Goal: Book appointment/travel/reservation

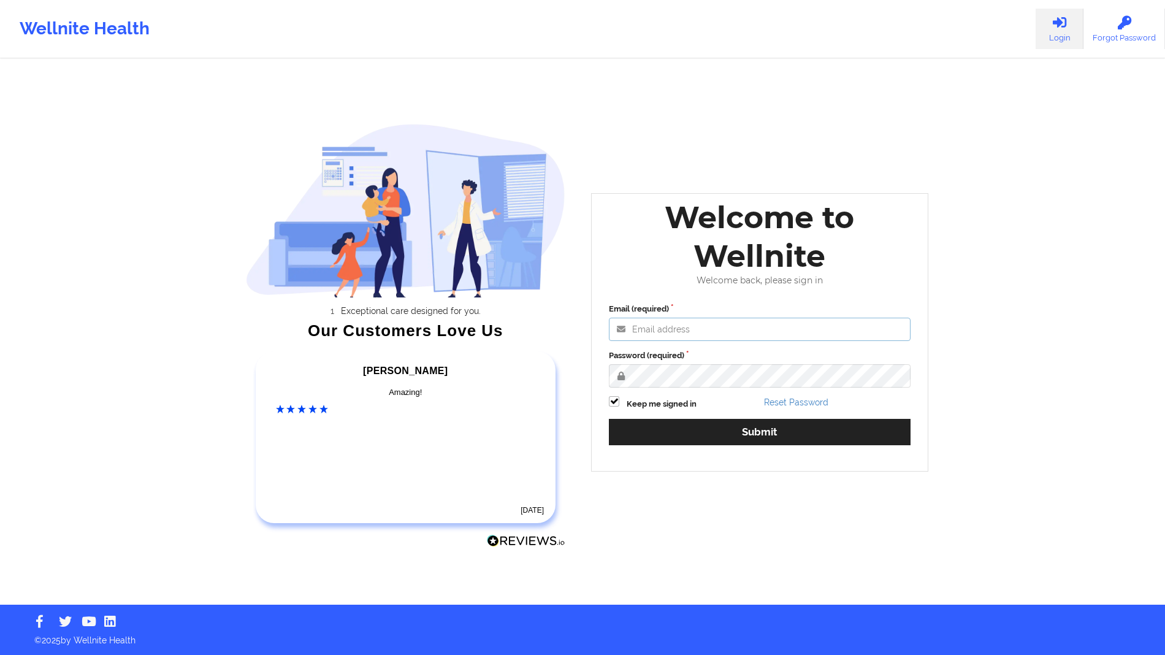
click at [719, 318] on input "Email (required)" at bounding box center [760, 329] width 302 height 23
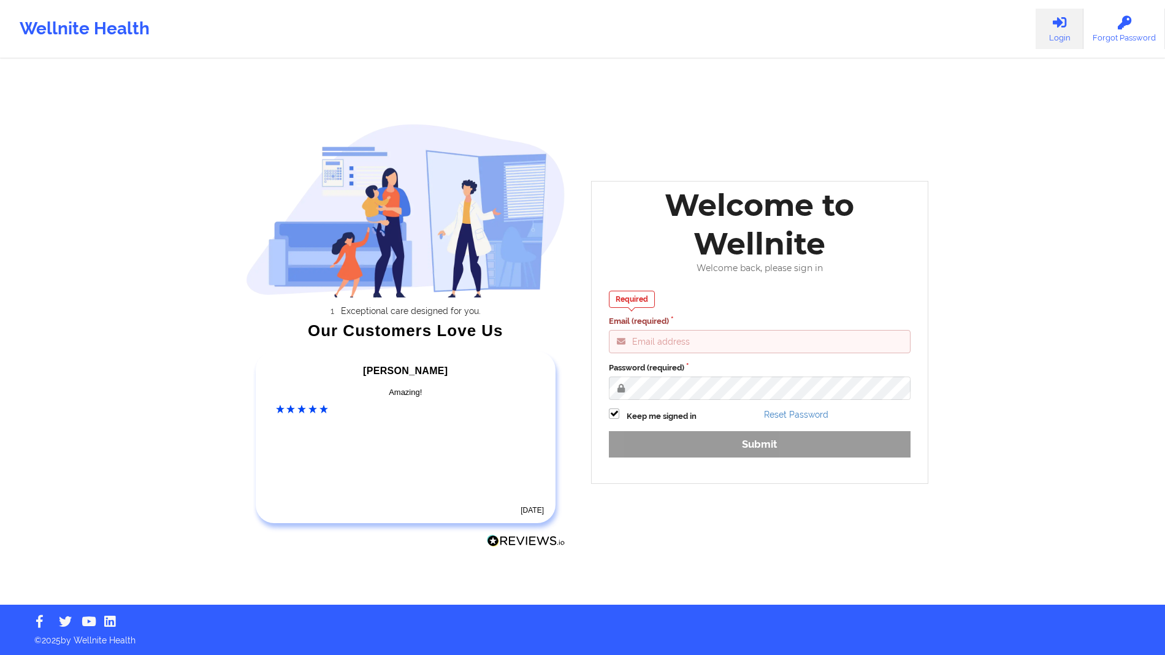
type input "[EMAIL_ADDRESS][DOMAIN_NAME]"
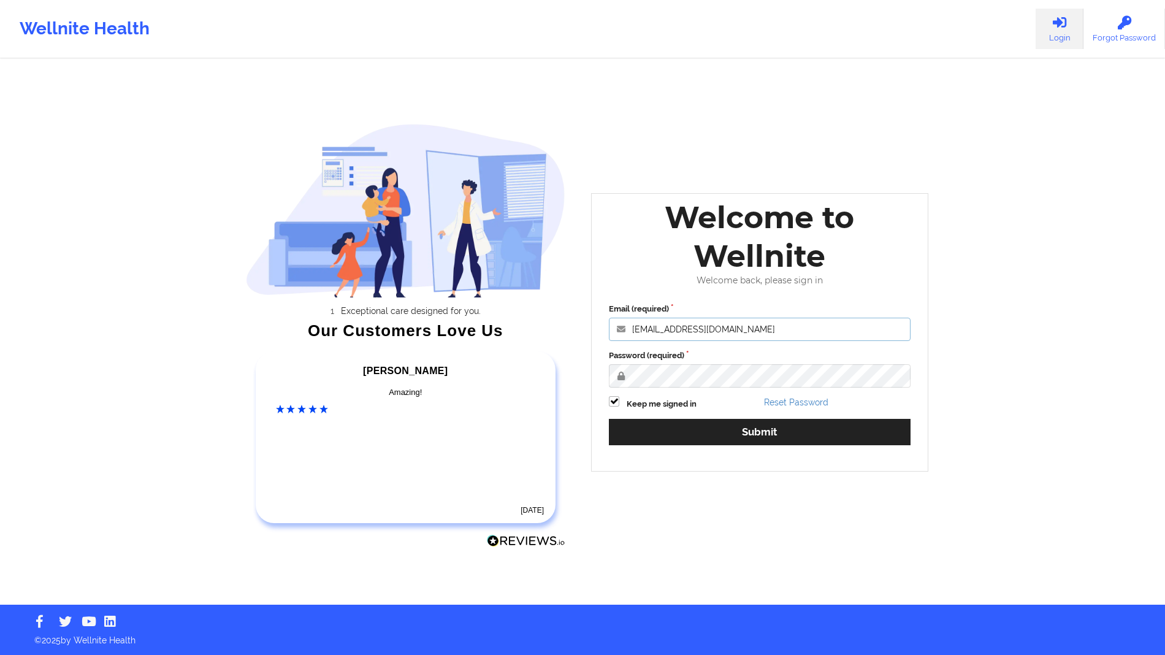
click at [609, 419] on button "Submit" at bounding box center [760, 432] width 302 height 26
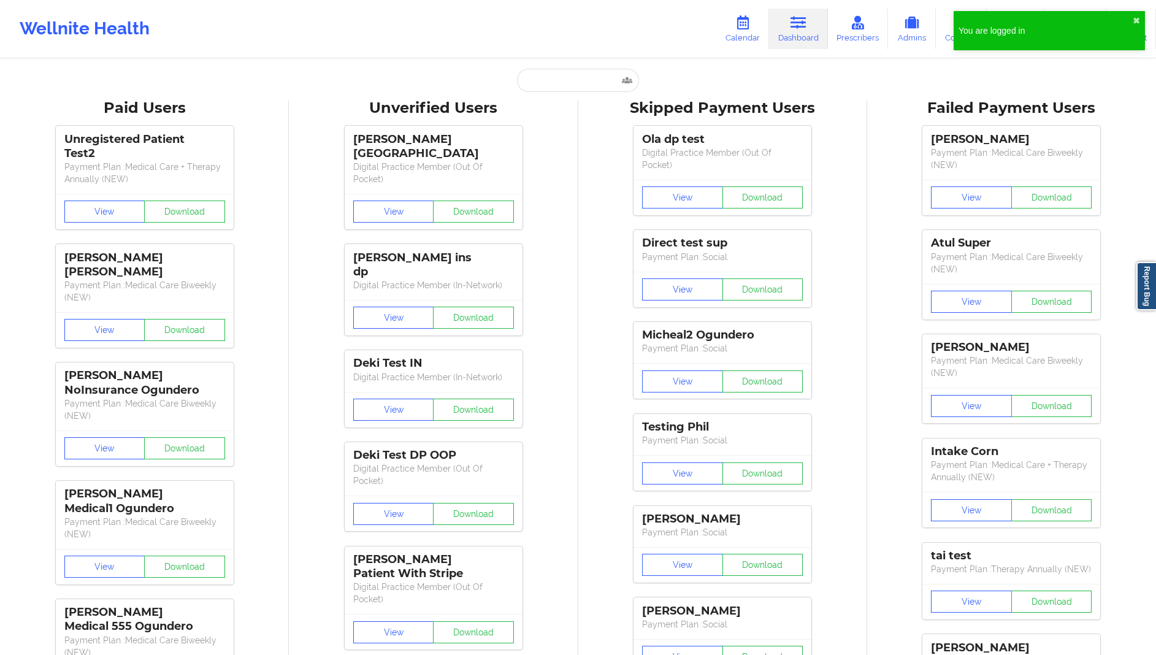
click at [747, 32] on link "Calendar" at bounding box center [742, 29] width 53 height 40
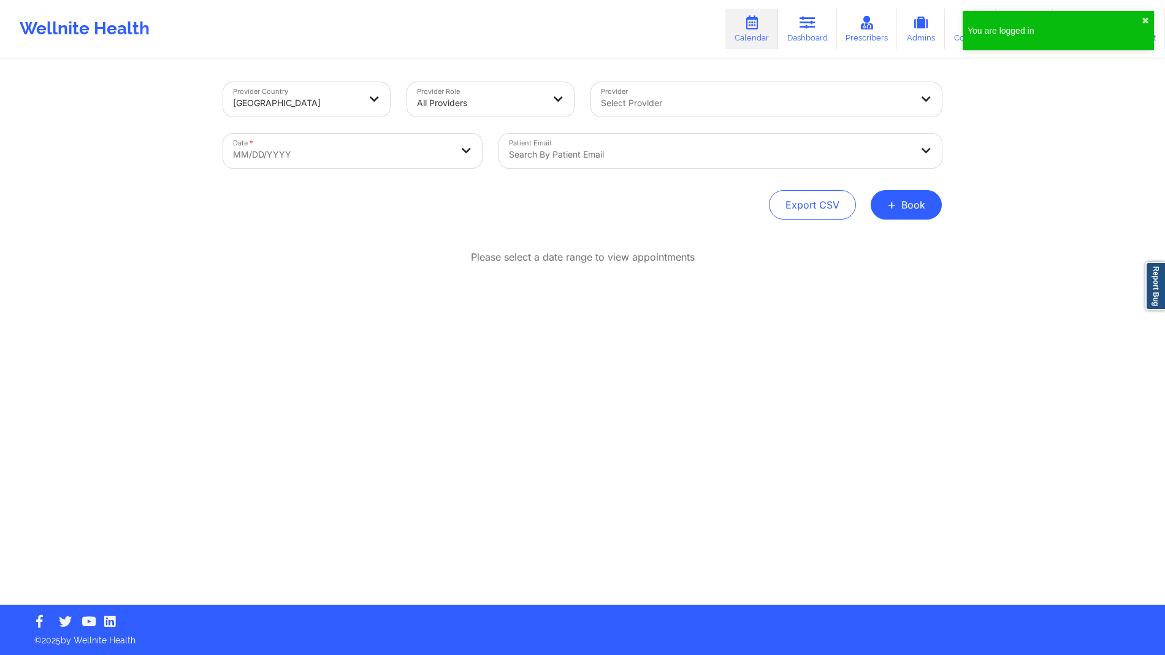
click at [672, 101] on div at bounding box center [756, 103] width 310 height 15
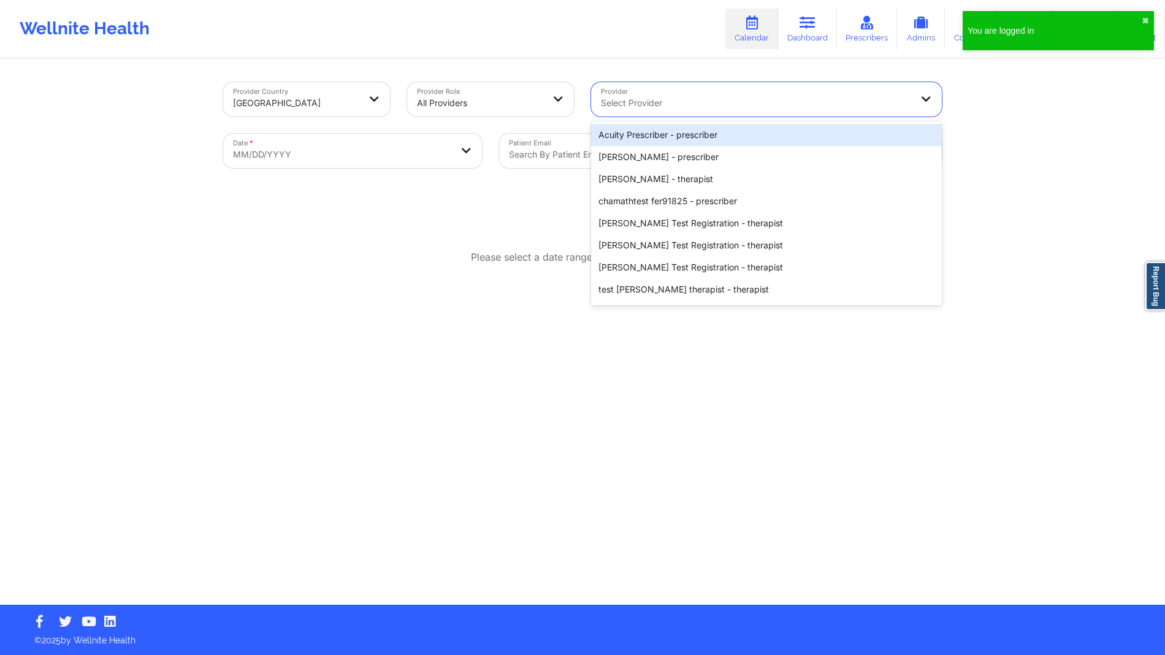
click at [656, 133] on div "Acuity Prescriber - prescriber" at bounding box center [766, 135] width 351 height 22
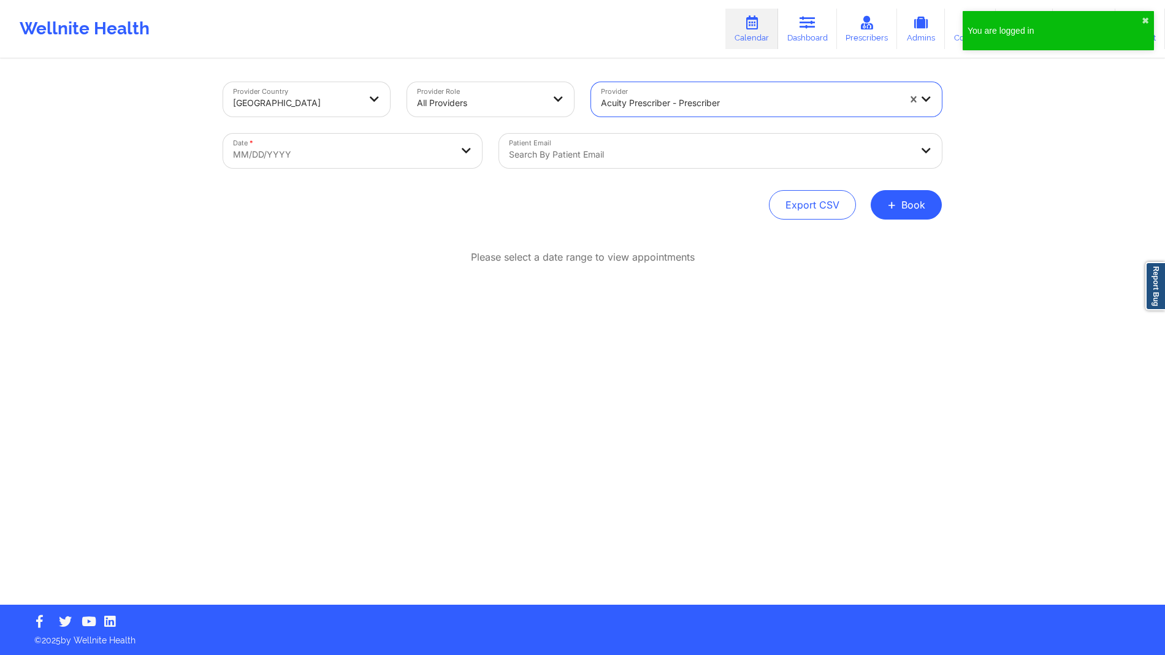
click at [620, 141] on div "Search by patient email" at bounding box center [705, 151] width 413 height 34
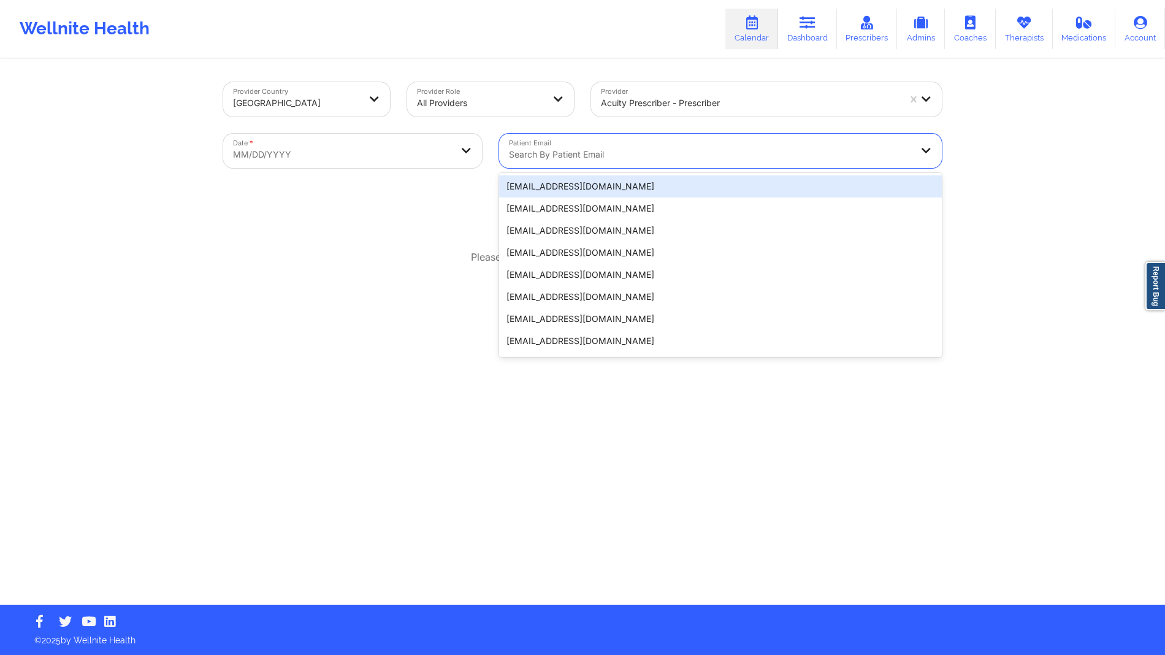
click at [571, 181] on div "[EMAIL_ADDRESS][DOMAIN_NAME]" at bounding box center [720, 186] width 443 height 22
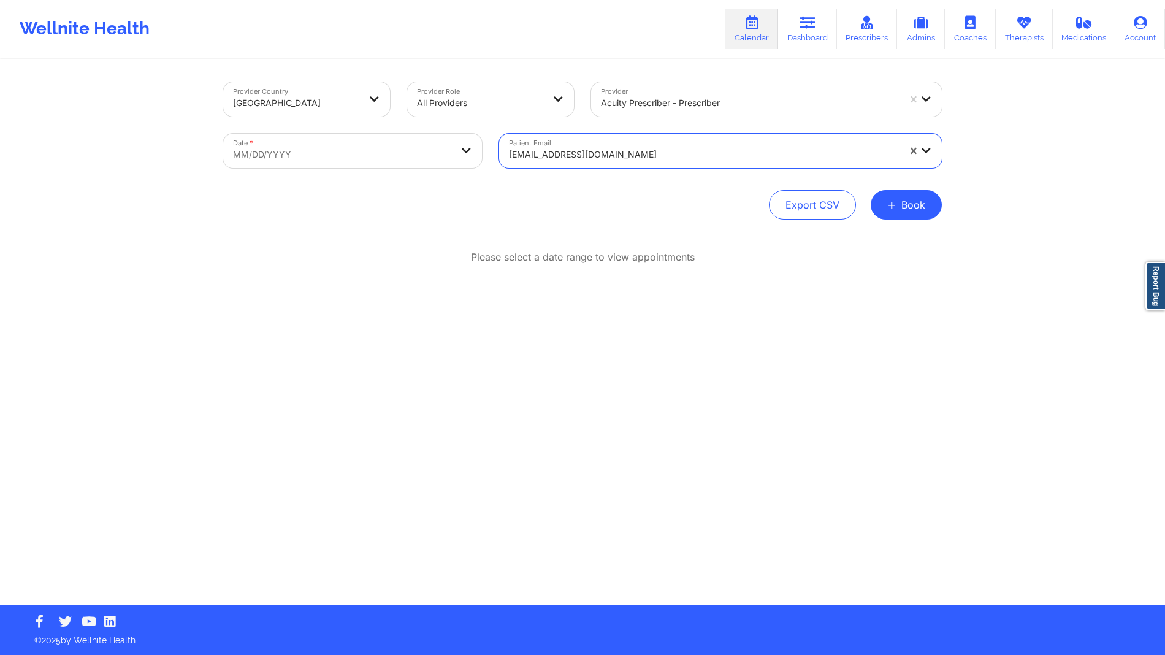
select select "2025-8"
select select "2025-9"
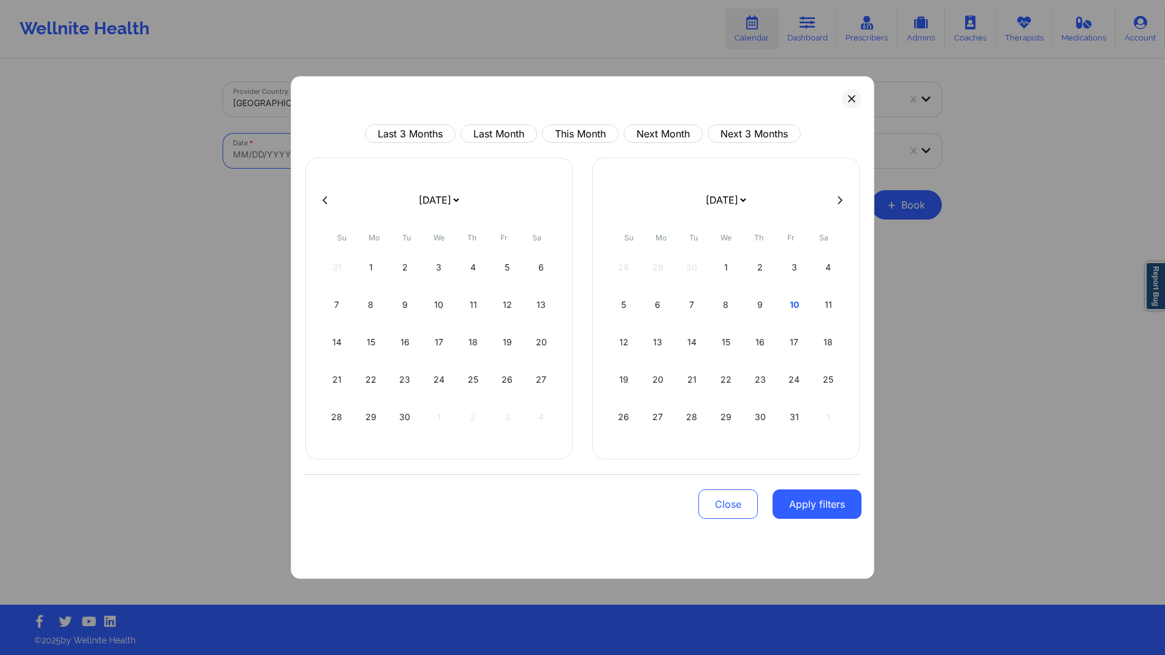
click at [379, 156] on body "You are logged in ✖︎ Wellnite Health Calendar Dashboard Prescribers Admins Coac…" at bounding box center [582, 327] width 1165 height 655
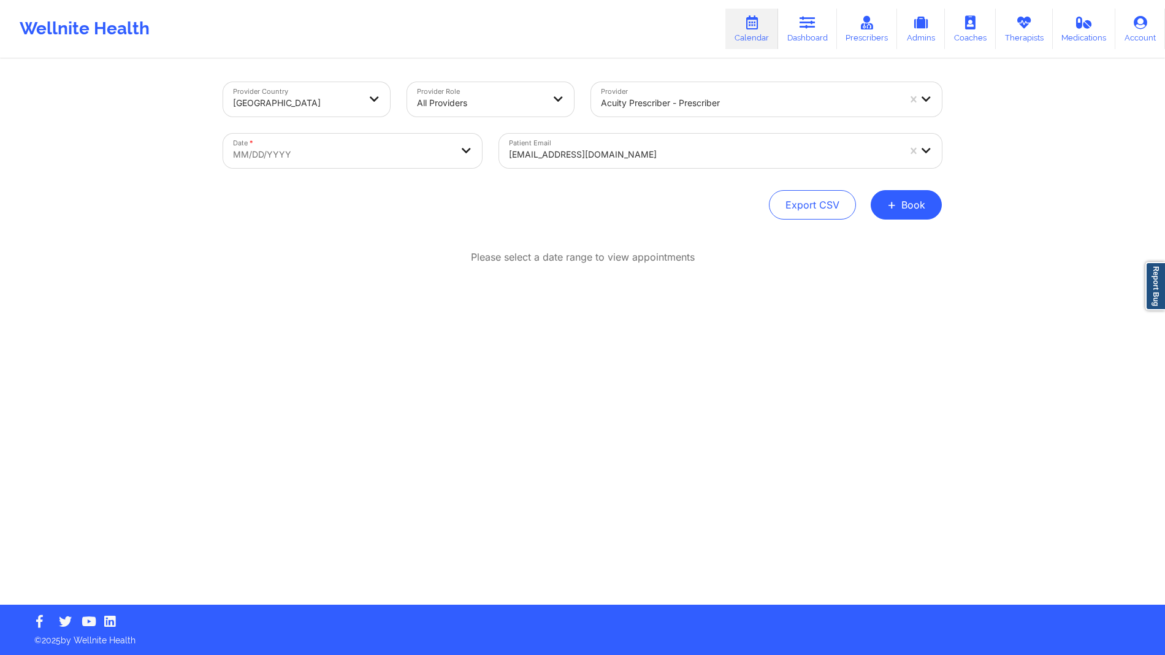
click at [440, 153] on body "Wellnite Health Calendar Dashboard Prescribers Admins Coaches Therapists Medica…" at bounding box center [582, 327] width 1165 height 655
select select "2025-8"
select select "2025-9"
click at [906, 216] on button "+ Book" at bounding box center [906, 204] width 71 height 29
click at [842, 241] on button "Therapy Session" at bounding box center [886, 244] width 94 height 20
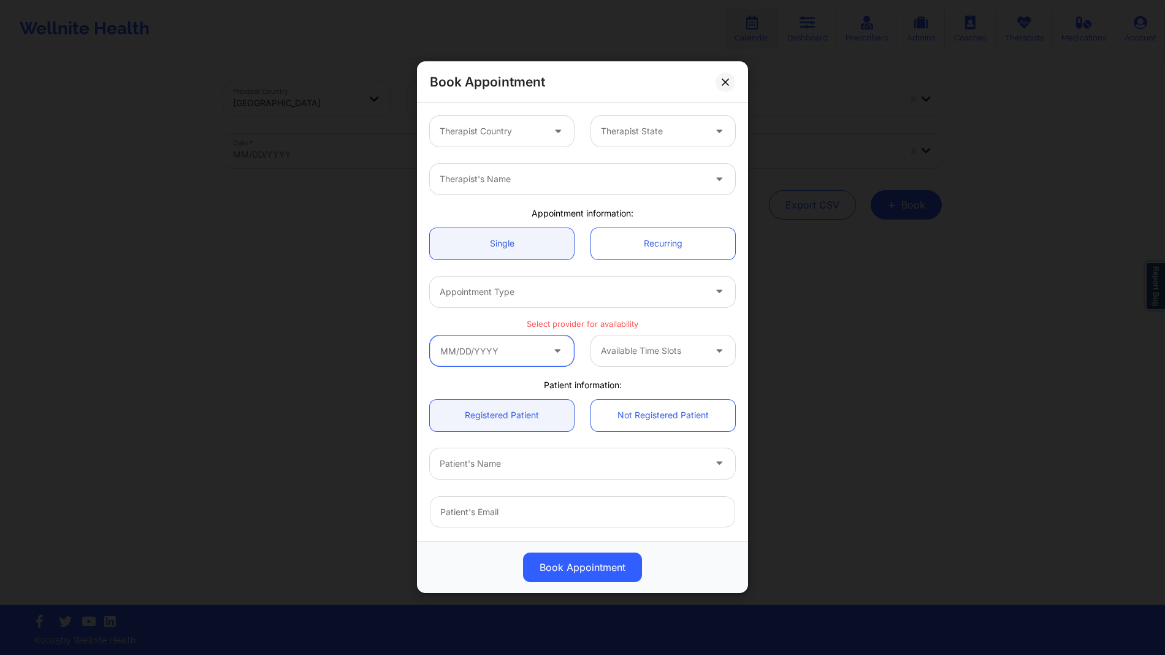
click at [511, 351] on input "text" at bounding box center [502, 350] width 144 height 31
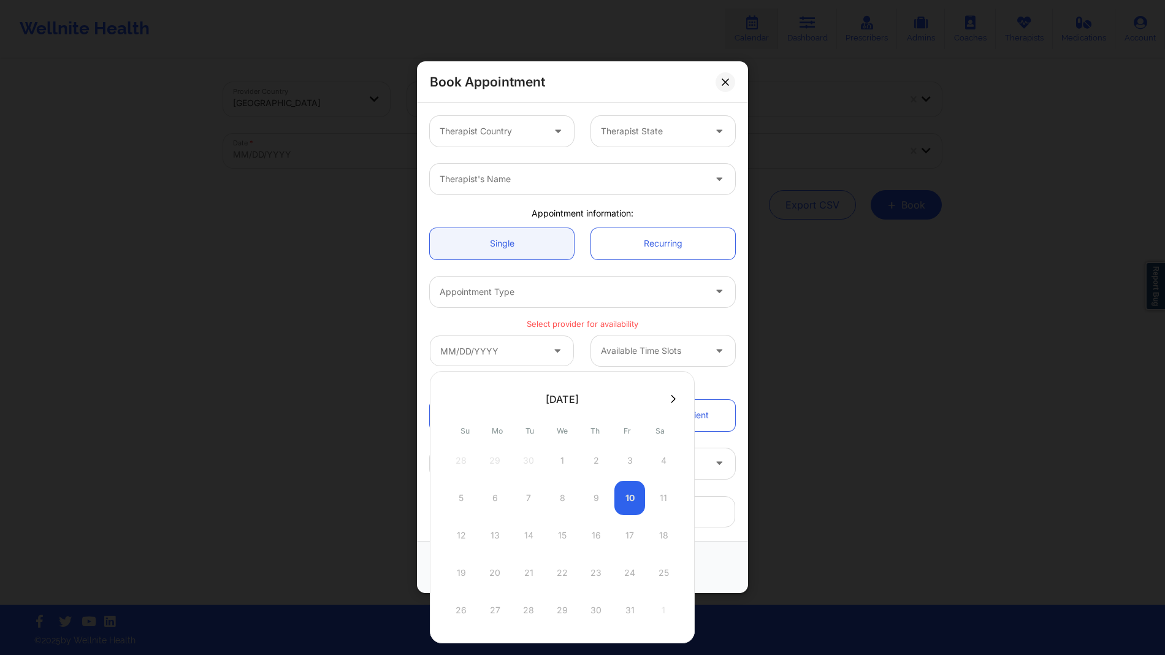
click at [676, 399] on button at bounding box center [673, 399] width 12 height 10
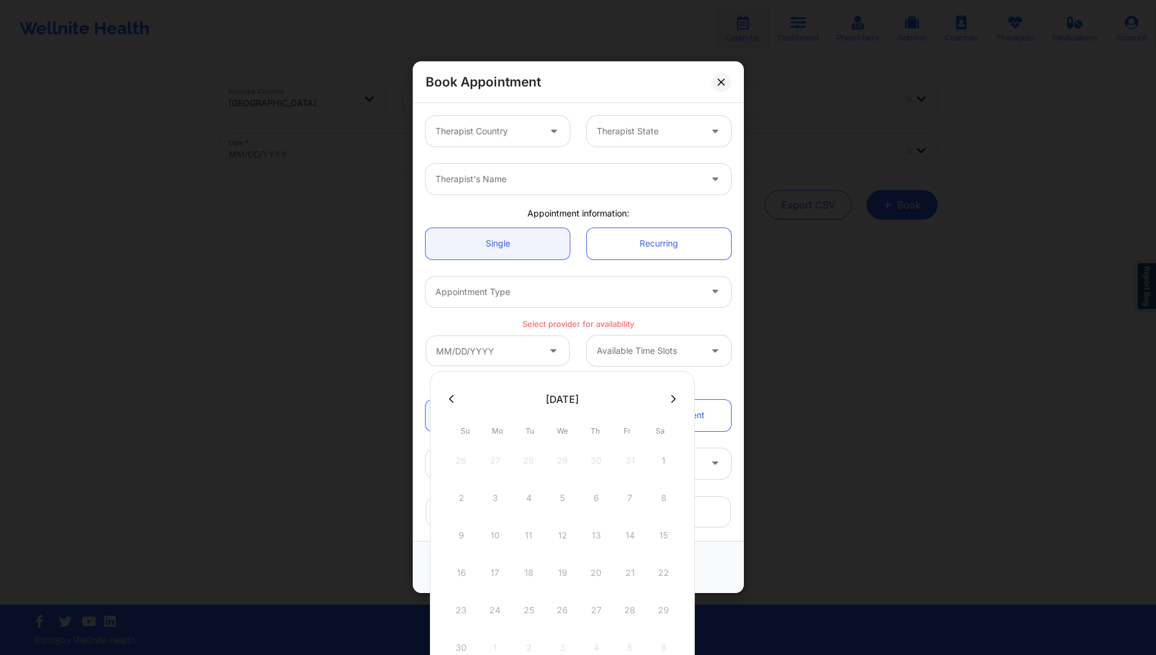
click at [671, 398] on icon at bounding box center [673, 398] width 5 height 9
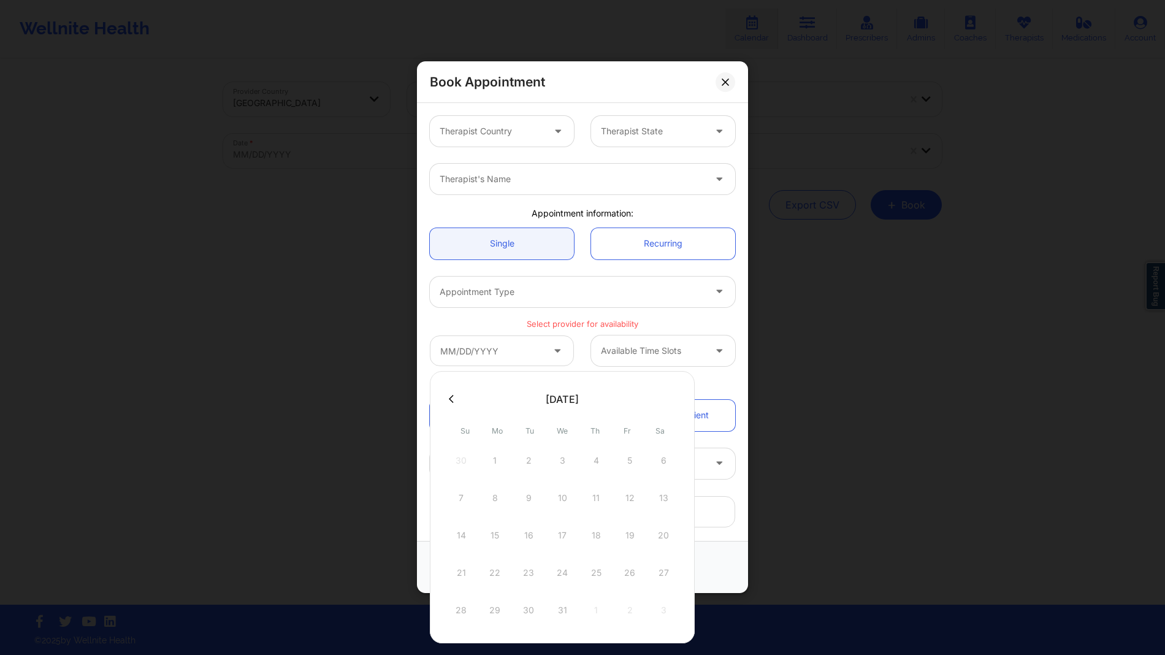
click at [672, 406] on div at bounding box center [562, 398] width 265 height 18
drag, startPoint x: 611, startPoint y: 403, endPoint x: 507, endPoint y: 398, distance: 104.4
click at [507, 398] on div "[DATE]" at bounding box center [563, 399] width 198 height 25
click at [454, 394] on button at bounding box center [451, 399] width 12 height 10
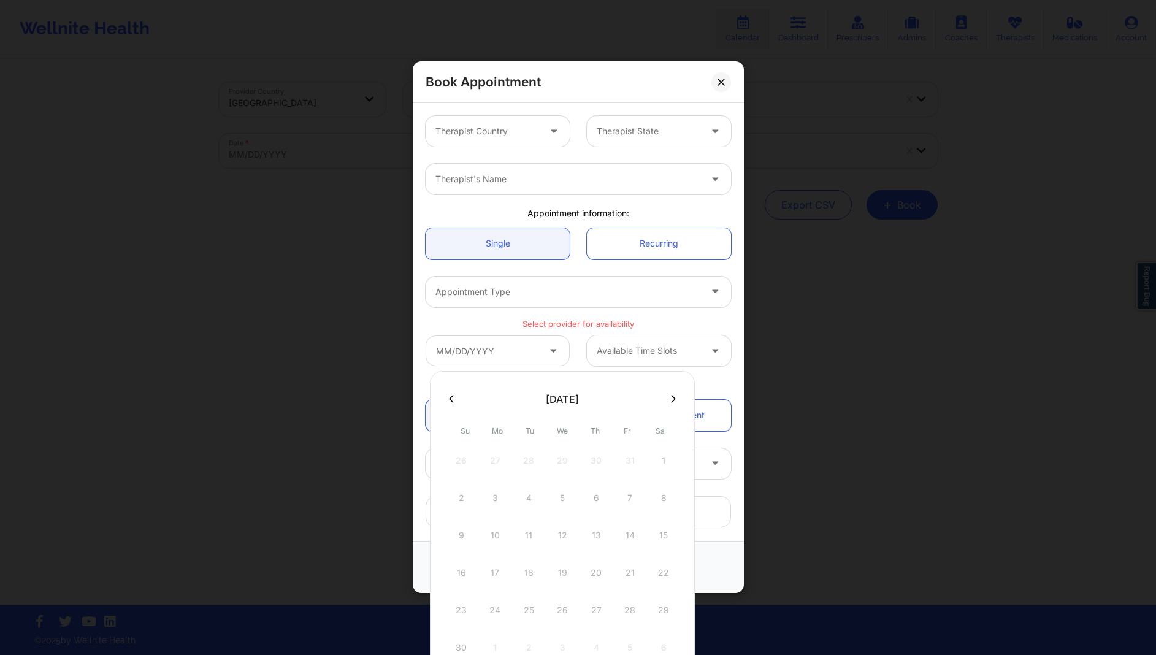
click at [578, 524] on div "9 10 11 12 13 14 15" at bounding box center [562, 535] width 233 height 34
click at [671, 348] on div at bounding box center [649, 351] width 104 height 15
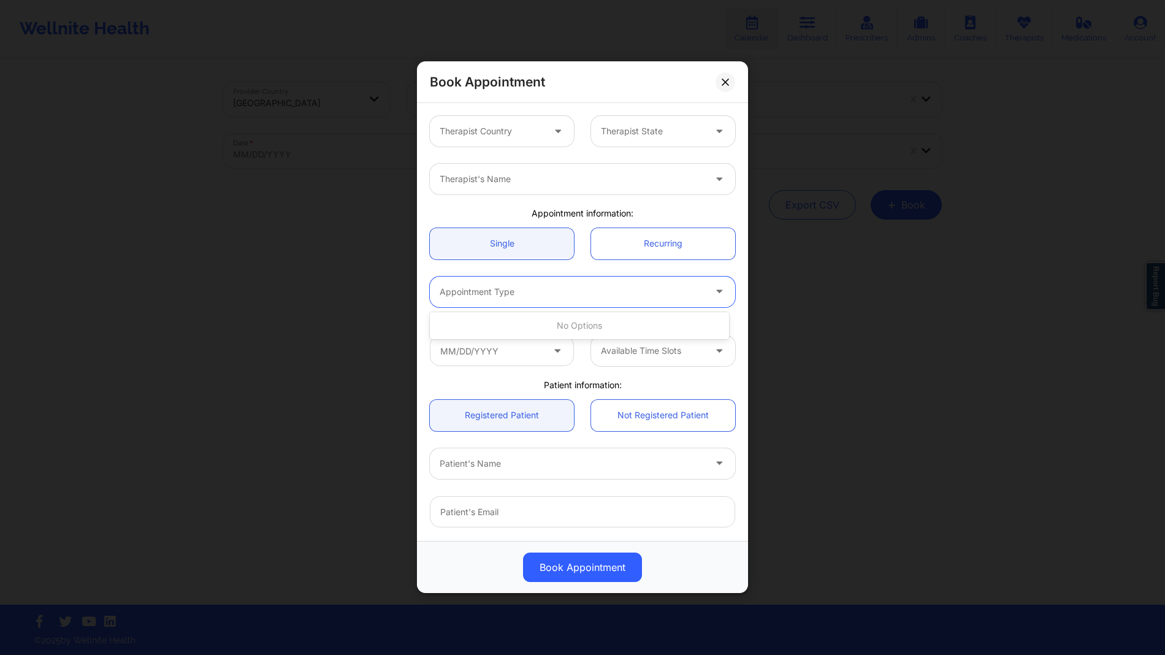
click at [620, 292] on div at bounding box center [572, 291] width 265 height 15
click at [518, 137] on div at bounding box center [492, 131] width 104 height 15
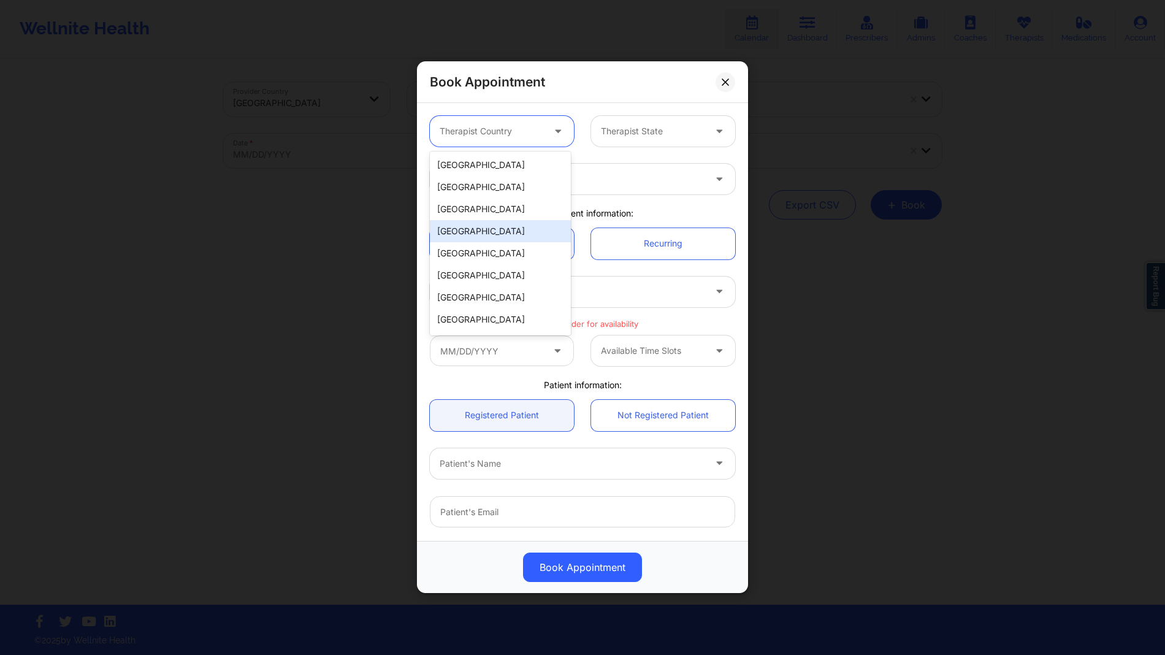
click at [662, 322] on p "Select provider for availability" at bounding box center [582, 324] width 305 height 12
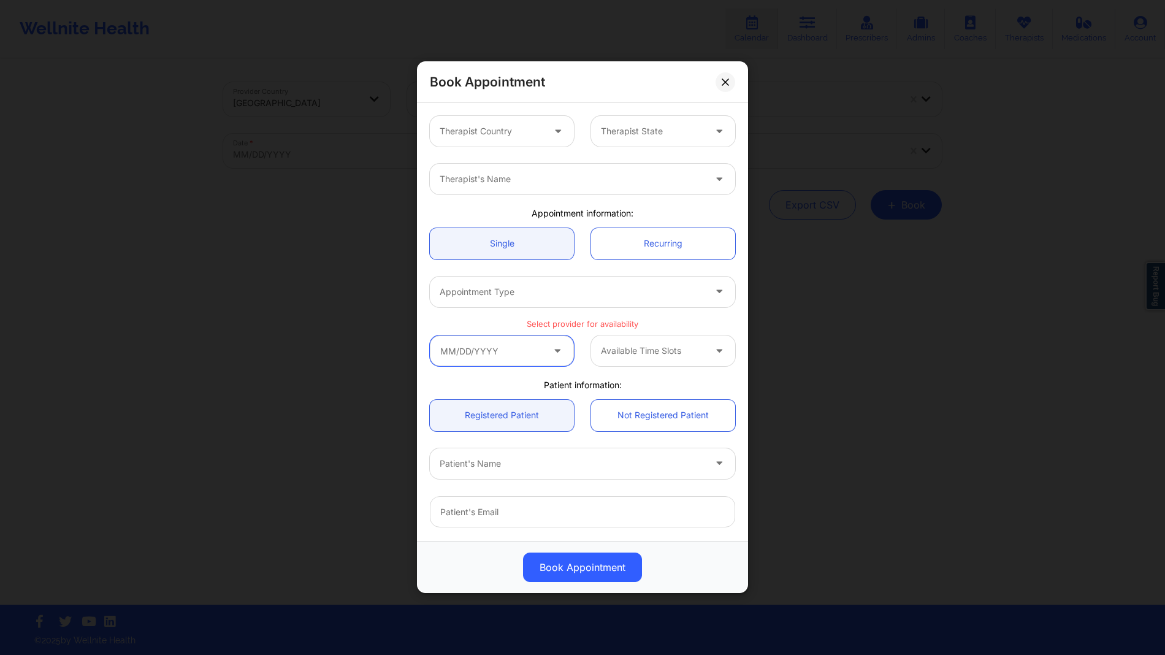
click at [520, 343] on input "text" at bounding box center [502, 350] width 144 height 31
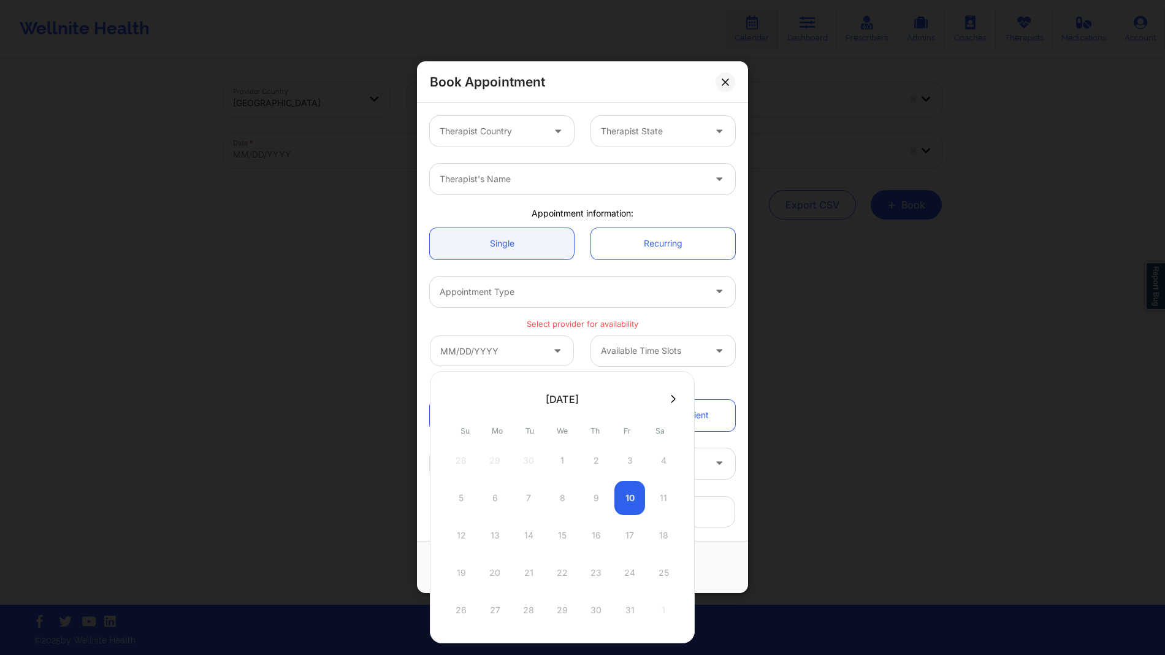
drag, startPoint x: 608, startPoint y: 406, endPoint x: 529, endPoint y: 401, distance: 78.6
click at [529, 401] on div "[DATE]" at bounding box center [563, 399] width 198 height 25
click at [564, 334] on div "Available Time Slots" at bounding box center [582, 351] width 323 height 48
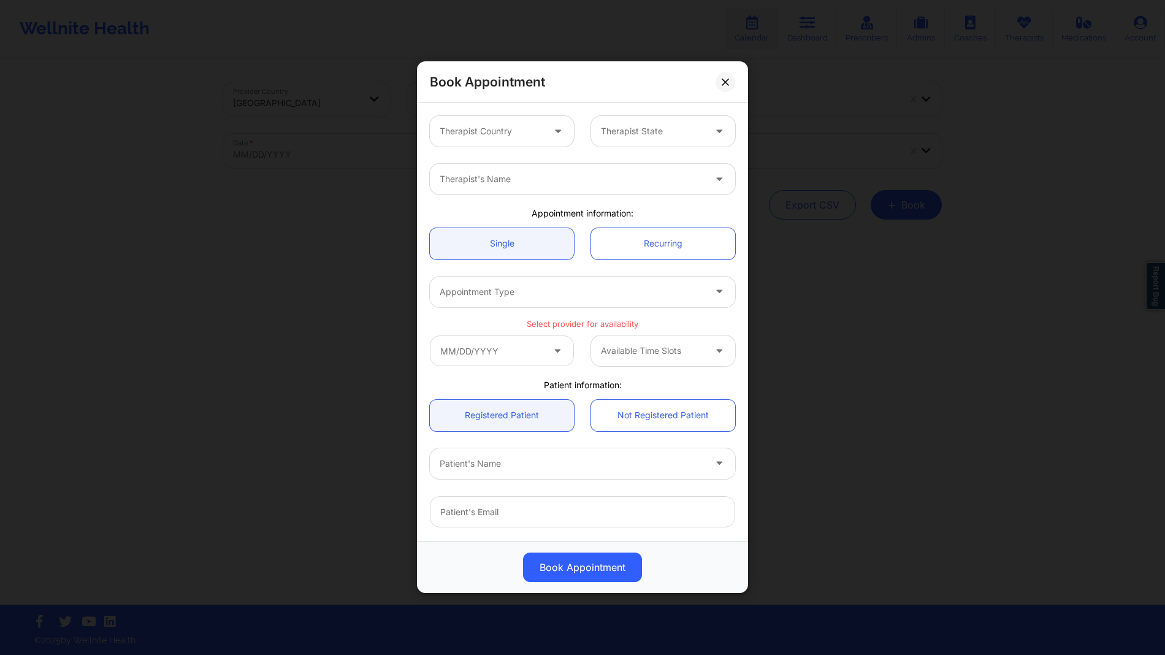
click at [567, 322] on p "Select provider for availability" at bounding box center [582, 324] width 305 height 12
click at [502, 78] on h2 "Book Appointment" at bounding box center [487, 82] width 115 height 17
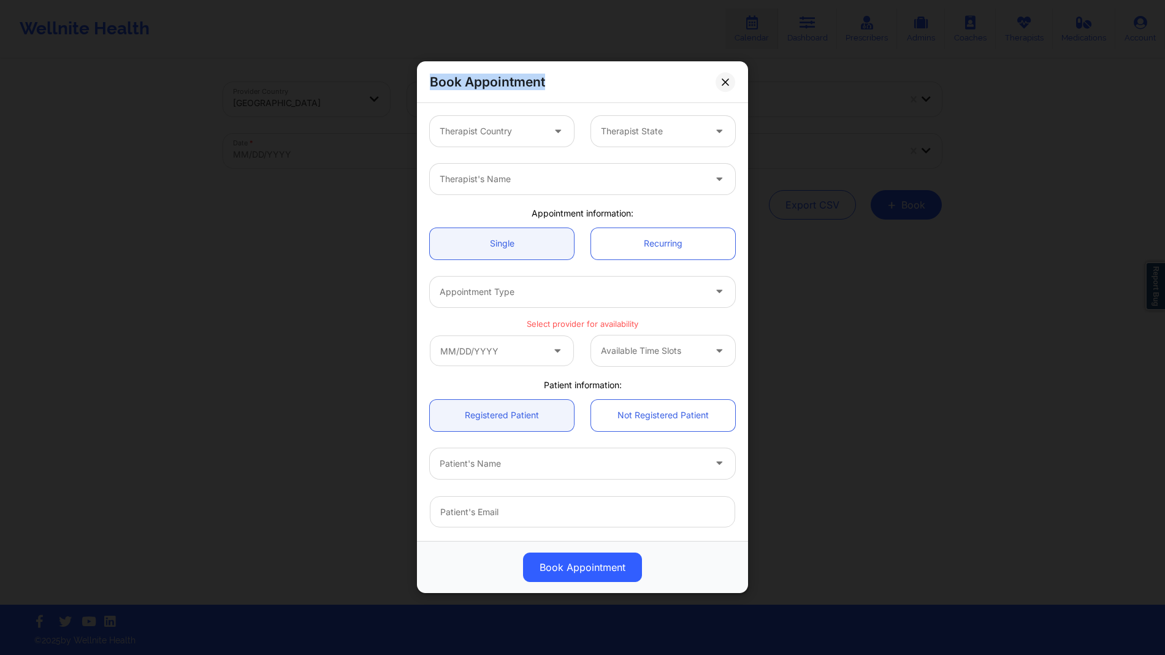
click at [502, 78] on h2 "Book Appointment" at bounding box center [487, 82] width 115 height 17
copy div "Book Appointment"
click at [574, 387] on div "Patient information:" at bounding box center [582, 385] width 323 height 12
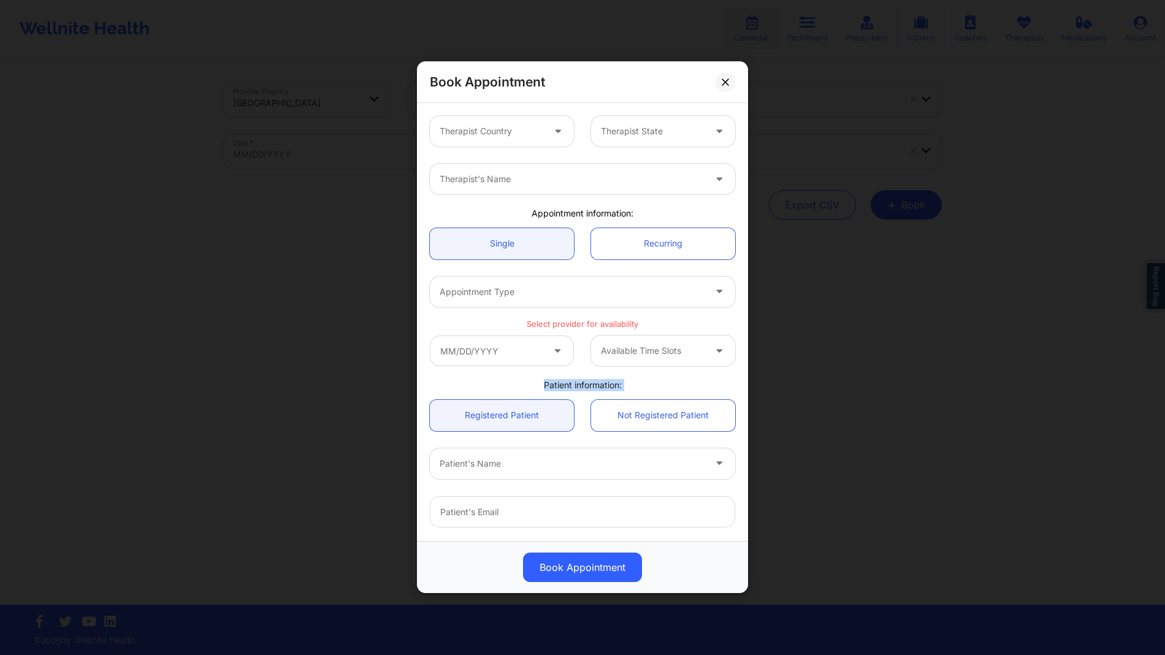
copy div "Patient information:"
click at [540, 330] on div "Available Time Slots" at bounding box center [582, 351] width 323 height 48
click at [541, 327] on div "Available Time Slots" at bounding box center [582, 351] width 323 height 48
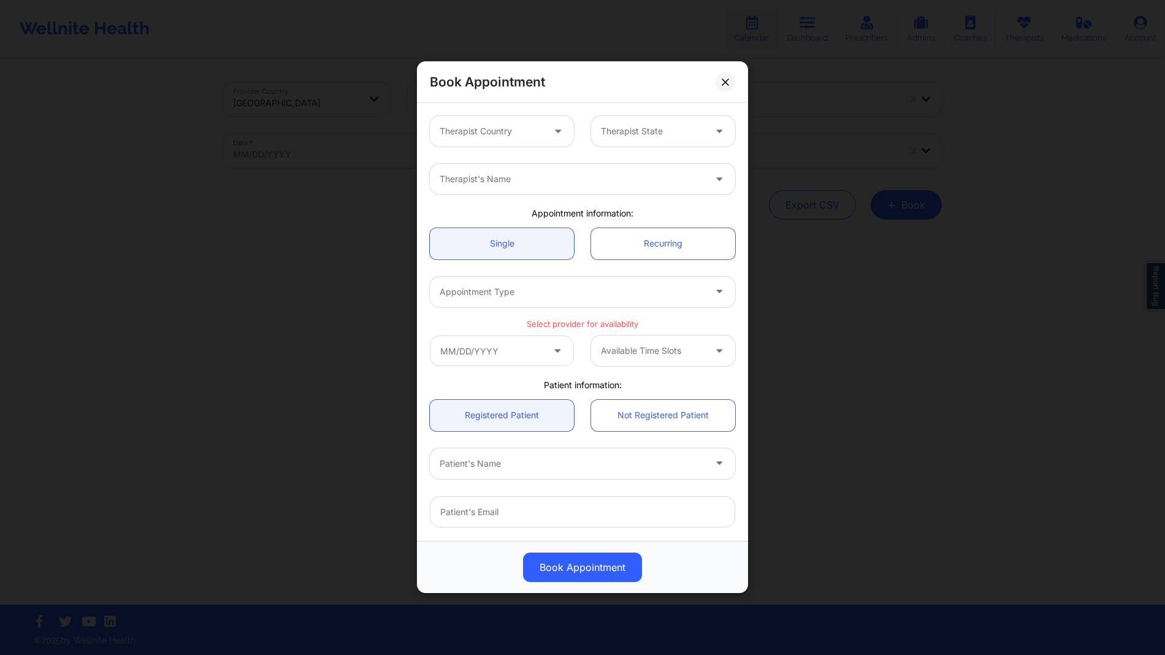
click at [547, 321] on p "Select provider for availability" at bounding box center [582, 324] width 305 height 12
copy p "Select provider for availability"
click at [500, 351] on input "text" at bounding box center [502, 350] width 144 height 31
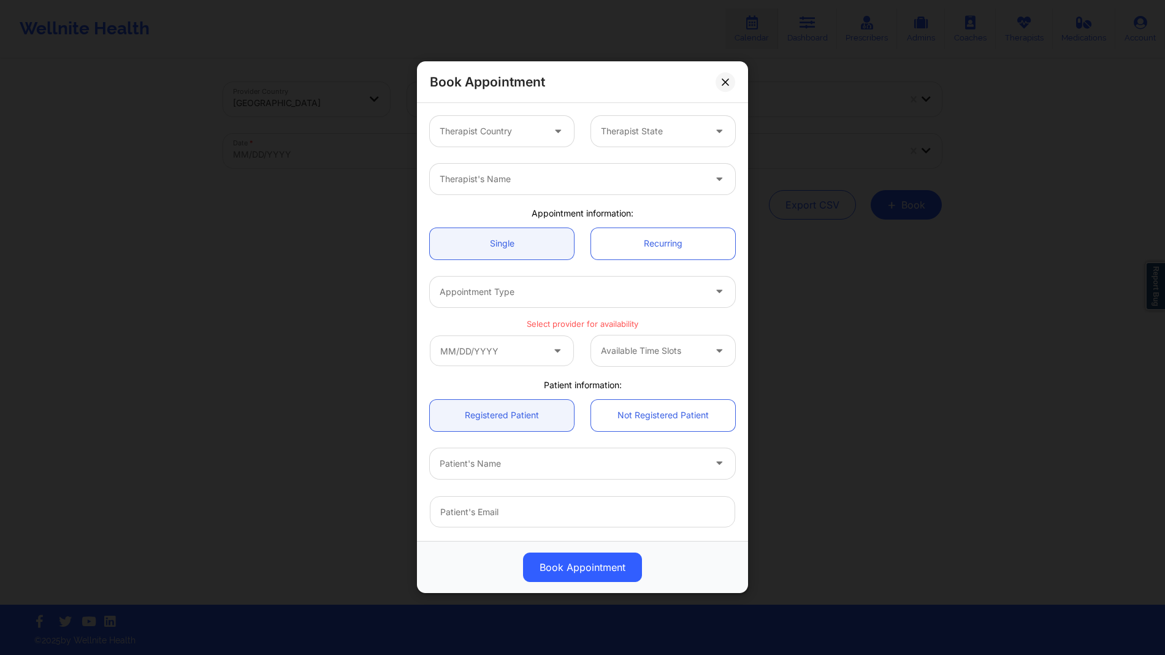
click at [539, 327] on div "Available Time Slots" at bounding box center [582, 351] width 323 height 48
click at [541, 320] on p "Select provider for availability" at bounding box center [582, 324] width 305 height 12
copy p "Select provider for availability"
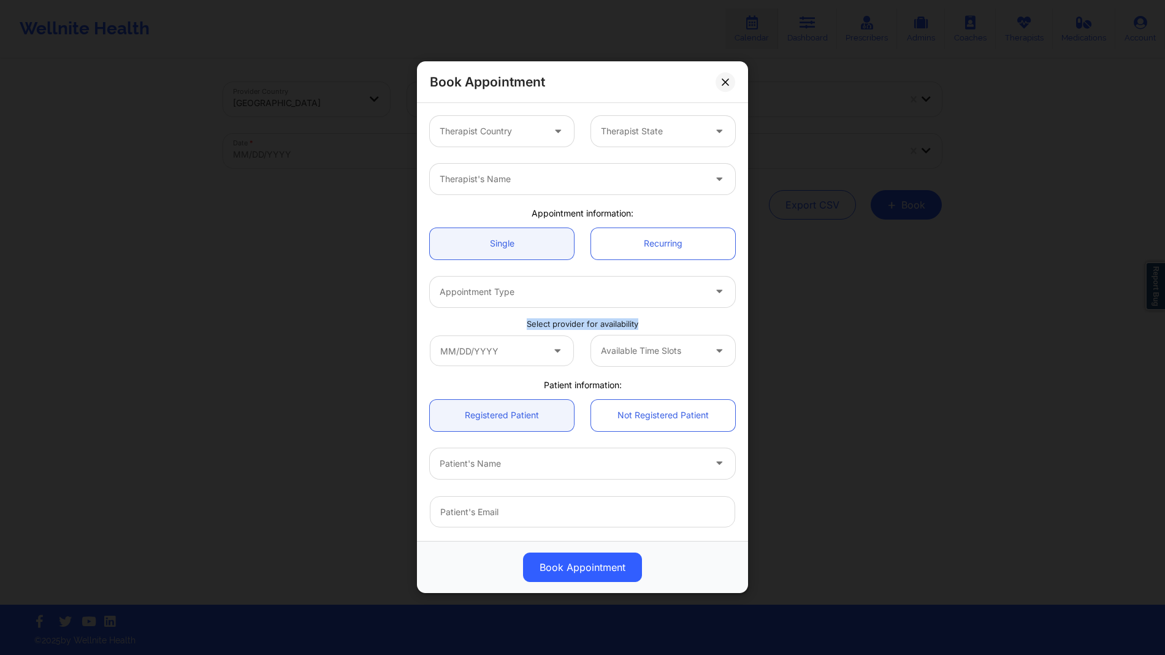
click at [349, 135] on div "Book Appointment Therapist Country Therapist State Therapist's Name Appointment…" at bounding box center [582, 327] width 1165 height 655
